Goal: Check status: Check status

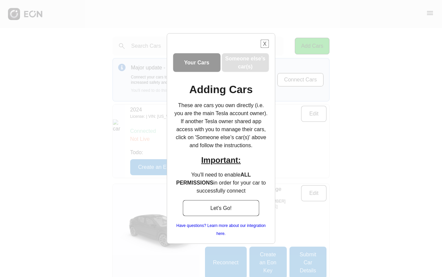
click at [262, 45] on button "X" at bounding box center [264, 44] width 8 height 8
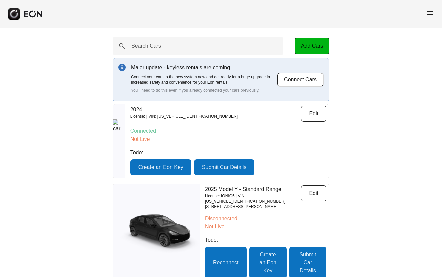
drag, startPoint x: 142, startPoint y: 1, endPoint x: 141, endPoint y: -10, distance: 10.7
click at [431, 13] on span "menu" at bounding box center [430, 13] width 8 height 8
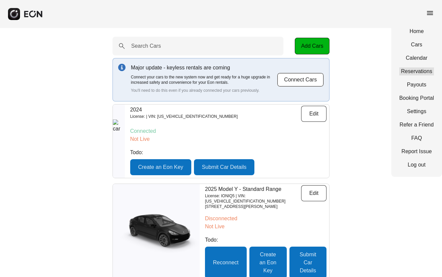
click at [419, 72] on link "Reservations" at bounding box center [416, 71] width 35 height 8
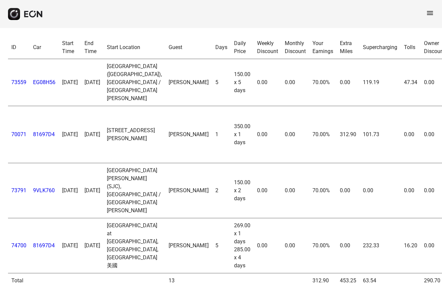
click at [432, 12] on span "menu" at bounding box center [430, 13] width 8 height 8
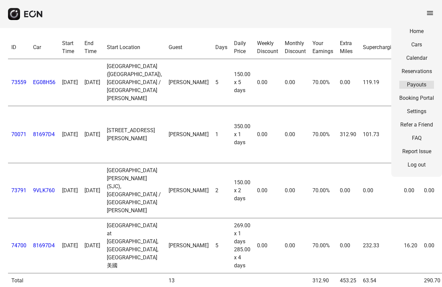
click at [421, 83] on link "Payouts" at bounding box center [416, 85] width 35 height 8
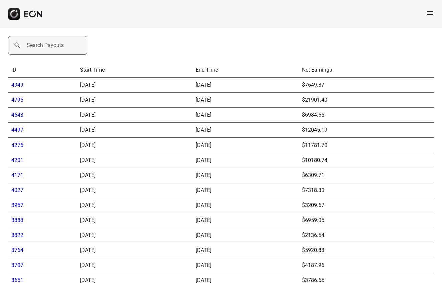
click at [46, 41] on label "Search Payouts" at bounding box center [45, 45] width 37 height 8
click at [46, 41] on Payouts "Search Payouts" at bounding box center [47, 45] width 79 height 19
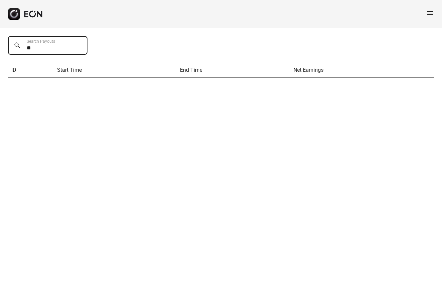
type Payouts "*"
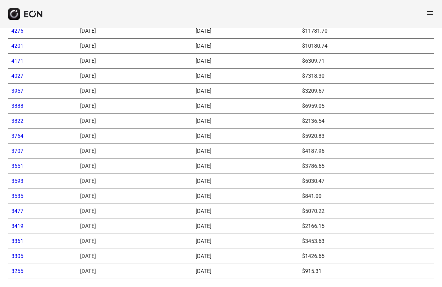
scroll to position [119, 0]
click at [15, 268] on link "3255" at bounding box center [17, 271] width 12 height 6
click at [17, 253] on link "3305" at bounding box center [17, 256] width 12 height 6
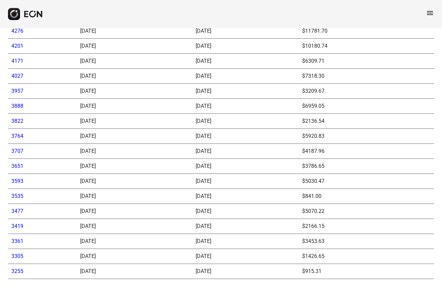
click at [17, 238] on link "3361" at bounding box center [17, 241] width 12 height 6
click at [21, 223] on link "3419" at bounding box center [17, 226] width 12 height 6
click at [19, 208] on link "3477" at bounding box center [17, 211] width 12 height 6
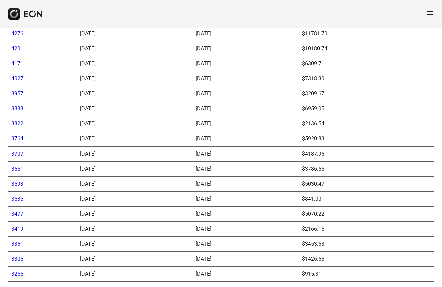
scroll to position [115, 0]
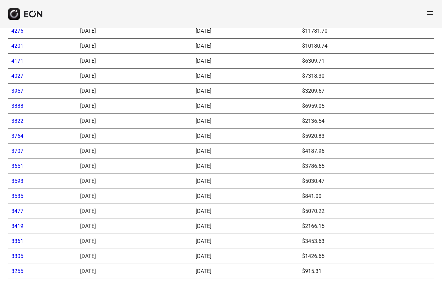
click at [19, 198] on link "3535" at bounding box center [17, 196] width 12 height 6
click at [18, 193] on link "3535" at bounding box center [17, 196] width 12 height 6
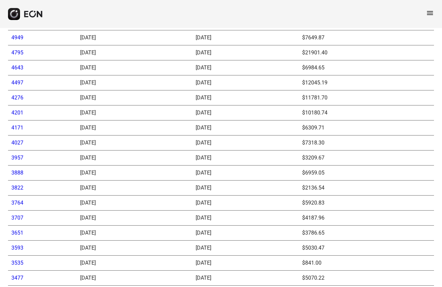
scroll to position [52, 0]
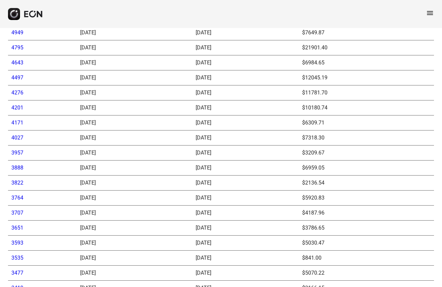
click at [21, 241] on link "3593" at bounding box center [17, 242] width 12 height 6
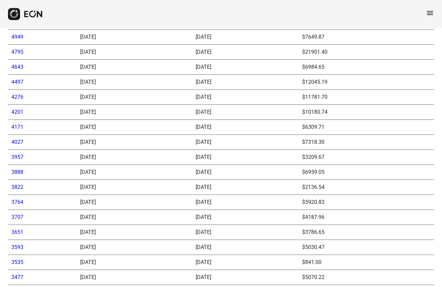
scroll to position [55, 0]
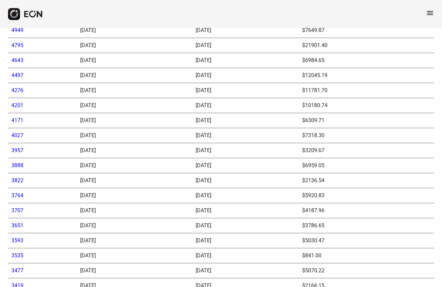
click at [20, 210] on link "3707" at bounding box center [17, 210] width 12 height 6
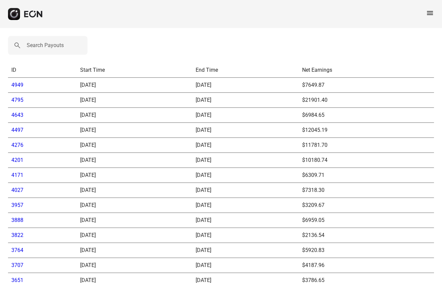
click at [18, 250] on link "3764" at bounding box center [17, 250] width 12 height 6
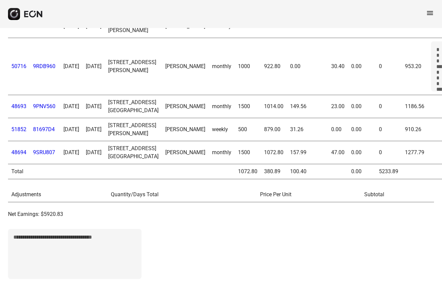
scroll to position [211, 0]
drag, startPoint x: 252, startPoint y: 225, endPoint x: 282, endPoint y: 238, distance: 33.2
click at [283, 164] on tr "48694 9SRU807 [DATE] [DATE] [STREET_ADDRESS] Mountain View CA [PERSON_NAME] mon…" at bounding box center [228, 152] width 440 height 23
copy tr "1072.80 157.99"
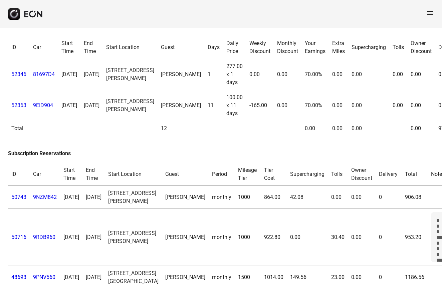
scroll to position [0, 0]
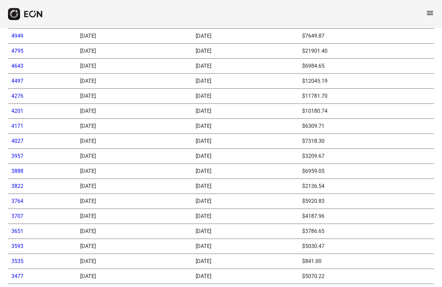
scroll to position [52, 0]
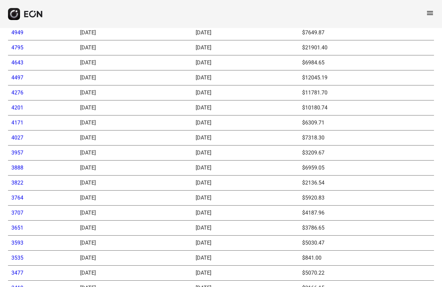
click at [14, 181] on link "3822" at bounding box center [17, 182] width 12 height 6
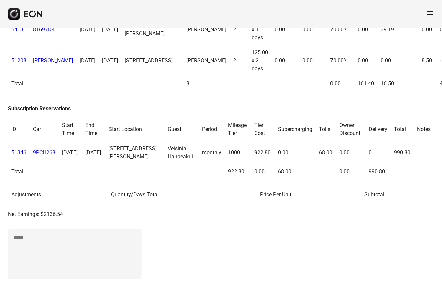
scroll to position [161, 0]
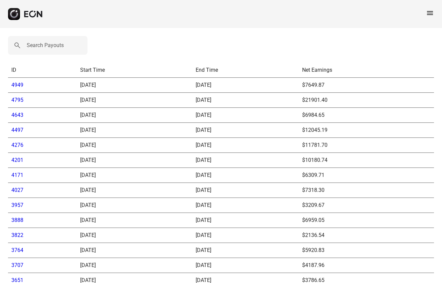
click at [21, 220] on link "3888" at bounding box center [17, 220] width 12 height 6
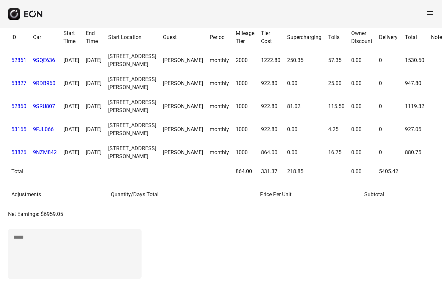
scroll to position [365, 0]
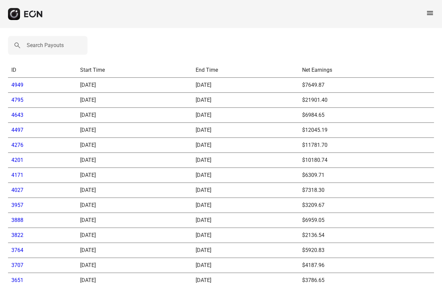
drag, startPoint x: 15, startPoint y: 204, endPoint x: 19, endPoint y: 204, distance: 4.3
click at [15, 204] on link "3957" at bounding box center [17, 205] width 12 height 6
click at [21, 190] on link "4027" at bounding box center [17, 190] width 12 height 6
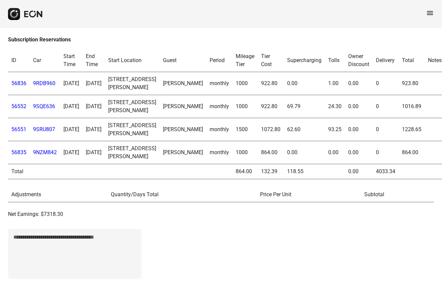
scroll to position [302, 0]
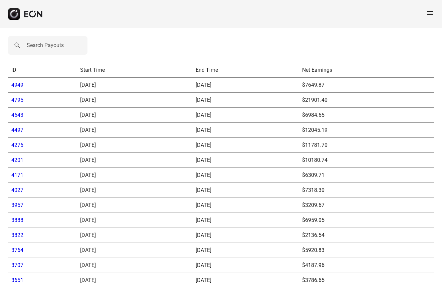
click at [17, 176] on link "4171" at bounding box center [17, 175] width 12 height 6
click at [20, 160] on link "4201" at bounding box center [17, 160] width 12 height 6
click at [19, 147] on link "4276" at bounding box center [17, 145] width 12 height 6
click at [17, 146] on link "4276" at bounding box center [17, 145] width 12 height 6
click at [21, 130] on link "4497" at bounding box center [17, 130] width 12 height 6
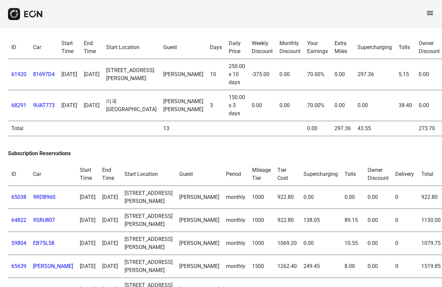
scroll to position [0, 0]
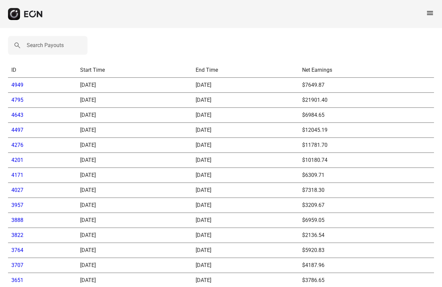
click at [19, 115] on link "4643" at bounding box center [17, 115] width 12 height 6
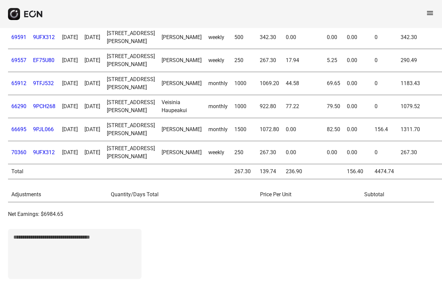
scroll to position [403, 0]
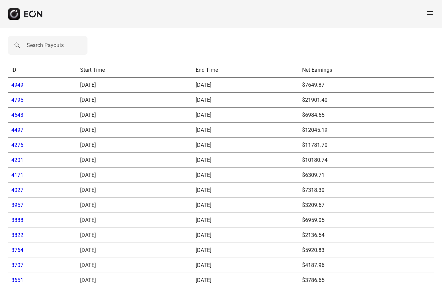
click at [14, 100] on link "4795" at bounding box center [17, 100] width 12 height 6
click at [23, 98] on link "4795" at bounding box center [17, 100] width 12 height 6
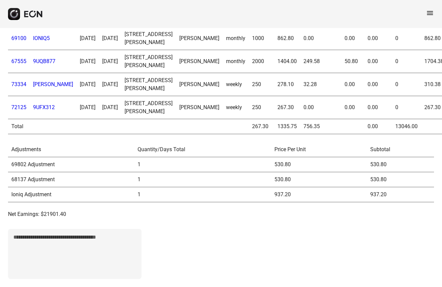
scroll to position [1080, 0]
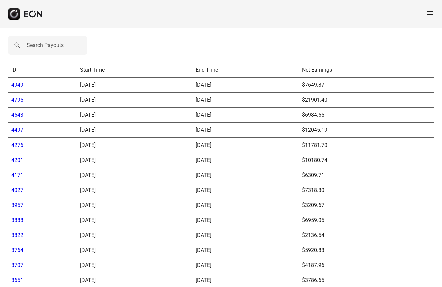
click at [20, 87] on link "4949" at bounding box center [17, 85] width 12 height 6
click at [18, 86] on link "4949" at bounding box center [17, 85] width 12 height 6
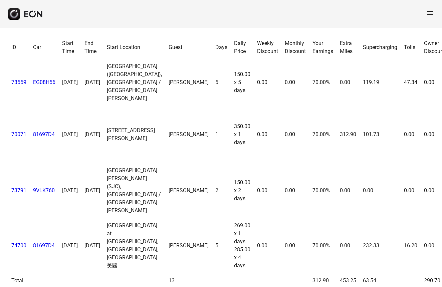
scroll to position [1, 0]
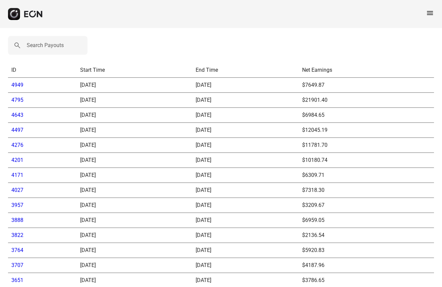
click at [21, 100] on link "4795" at bounding box center [17, 100] width 12 height 6
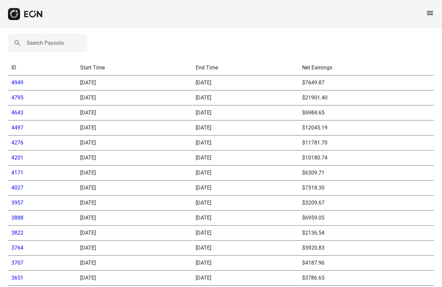
scroll to position [4, 0]
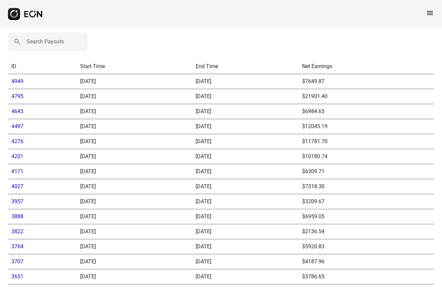
click at [428, 11] on span "menu" at bounding box center [430, 13] width 8 height 8
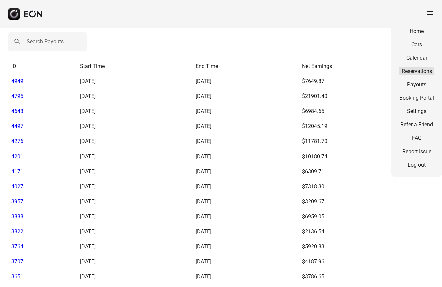
click at [413, 70] on link "Reservations" at bounding box center [416, 71] width 35 height 8
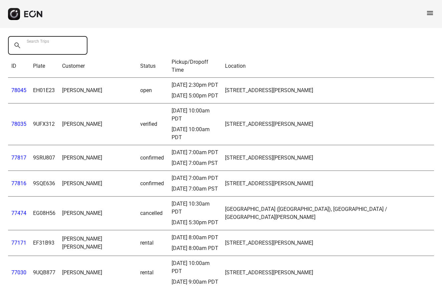
click at [58, 45] on Trips "Search Trips" at bounding box center [47, 45] width 79 height 19
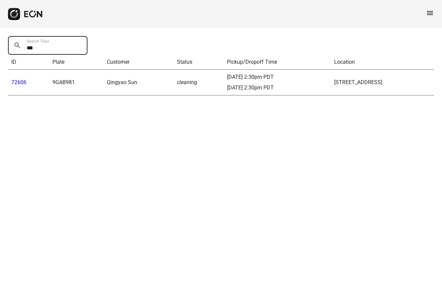
type Trips "***"
click at [86, 83] on td "9GAB981" at bounding box center [76, 83] width 55 height 26
drag, startPoint x: 428, startPoint y: 14, endPoint x: 429, endPoint y: 17, distance: 3.4
click at [428, 14] on span "menu" at bounding box center [430, 13] width 8 height 8
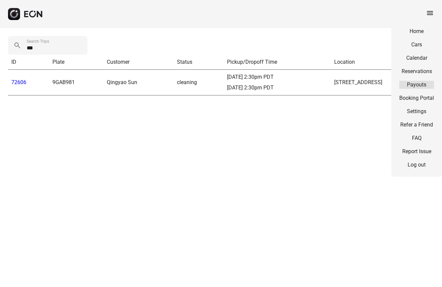
click at [417, 85] on link "Payouts" at bounding box center [416, 85] width 35 height 8
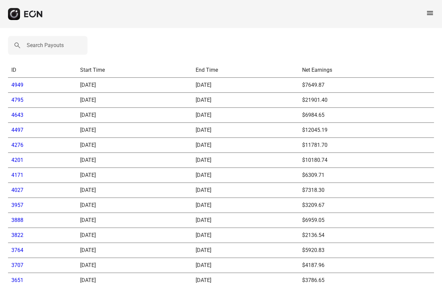
click at [15, 84] on link "4949" at bounding box center [17, 85] width 12 height 6
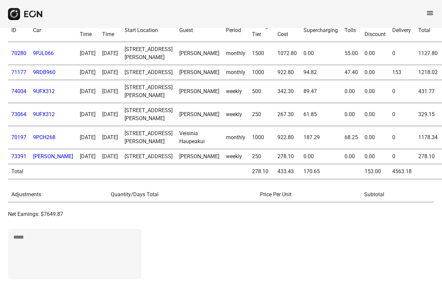
scroll to position [427, 0]
drag, startPoint x: 250, startPoint y: 168, endPoint x: 266, endPoint y: 171, distance: 15.6
click at [274, 164] on td "278.10" at bounding box center [287, 156] width 26 height 15
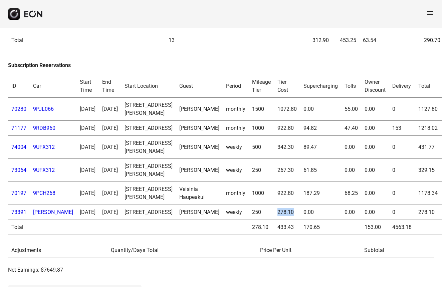
scroll to position [241, 0]
